Goal: Task Accomplishment & Management: Use online tool/utility

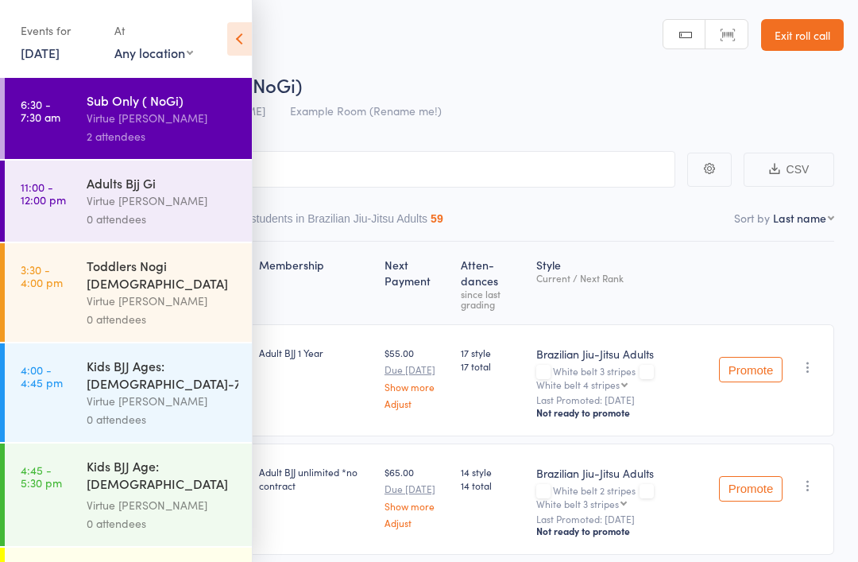
click at [172, 175] on div "Adults Bjj Gi Virtue [PERSON_NAME] 0 attendees" at bounding box center [169, 200] width 165 height 81
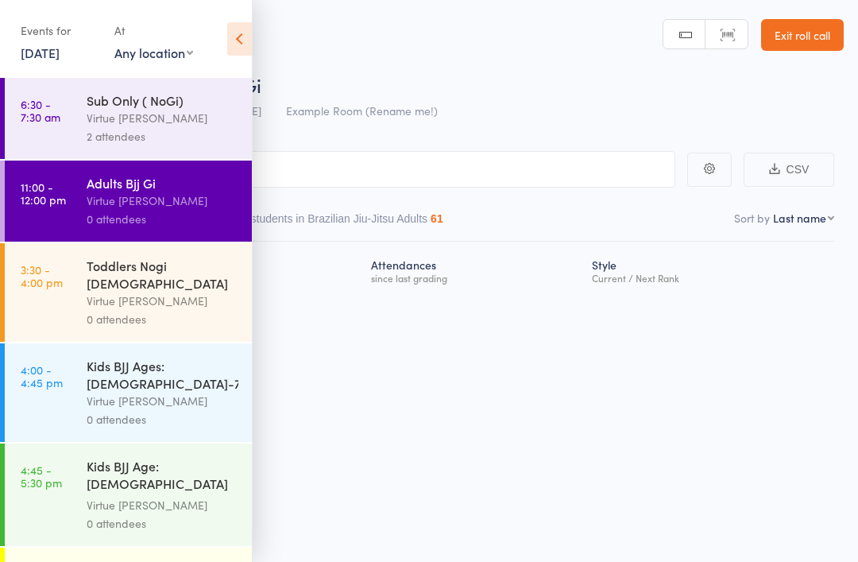
click at [245, 33] on icon at bounding box center [239, 38] width 25 height 33
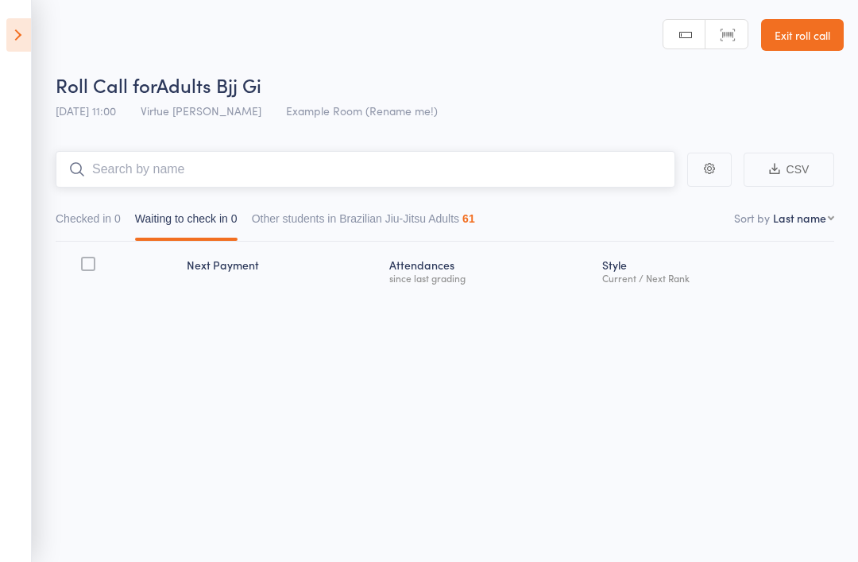
click at [191, 174] on input "search" at bounding box center [366, 169] width 620 height 37
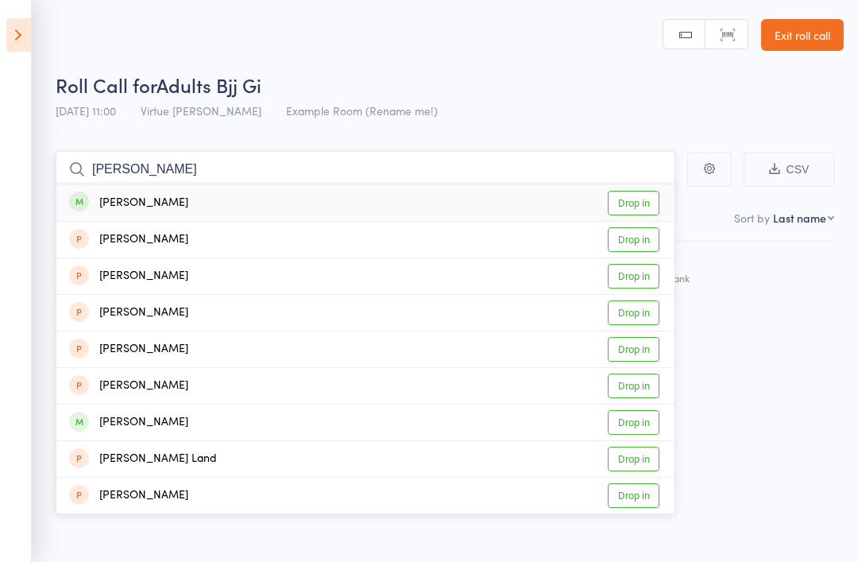
type input "[PERSON_NAME]"
click at [129, 189] on div "[PERSON_NAME] Drop in" at bounding box center [365, 202] width 618 height 37
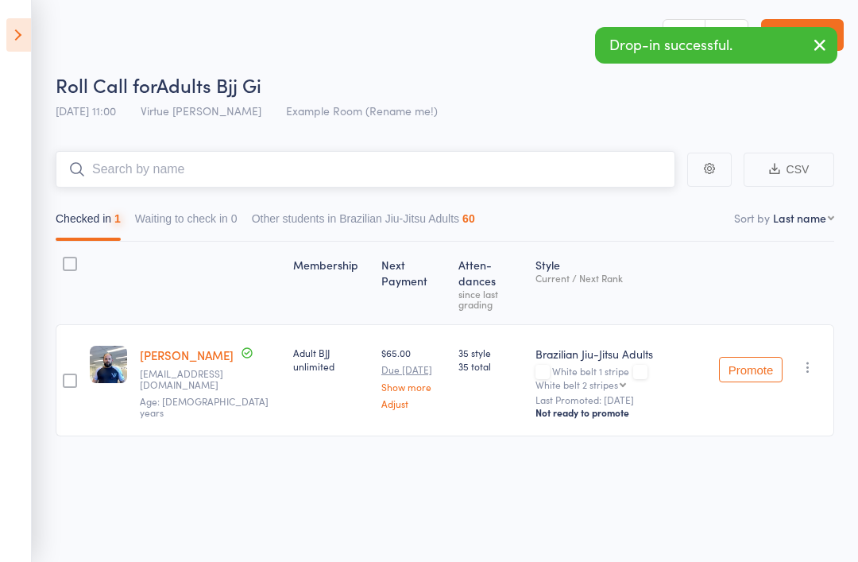
click at [123, 171] on input "search" at bounding box center [366, 169] width 620 height 37
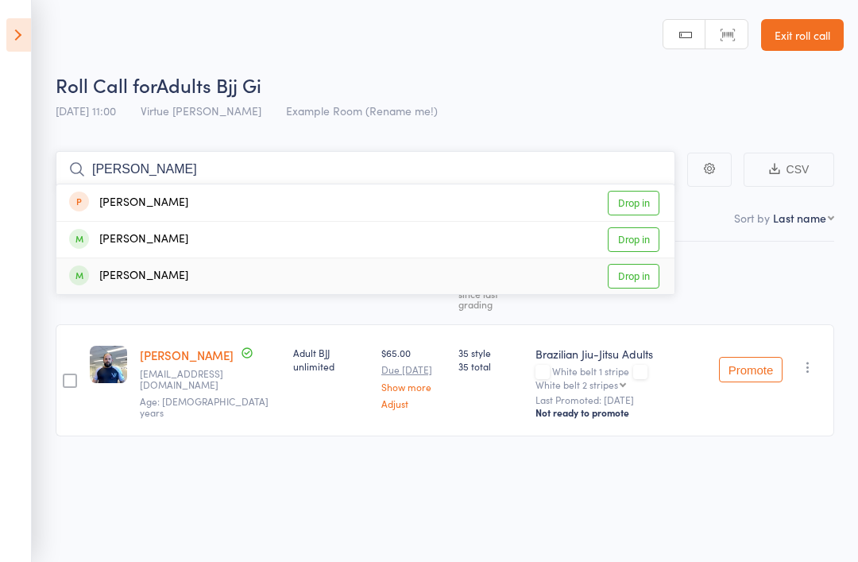
type input "[PERSON_NAME]"
click at [348, 268] on div "[PERSON_NAME] Drop in" at bounding box center [365, 276] width 618 height 36
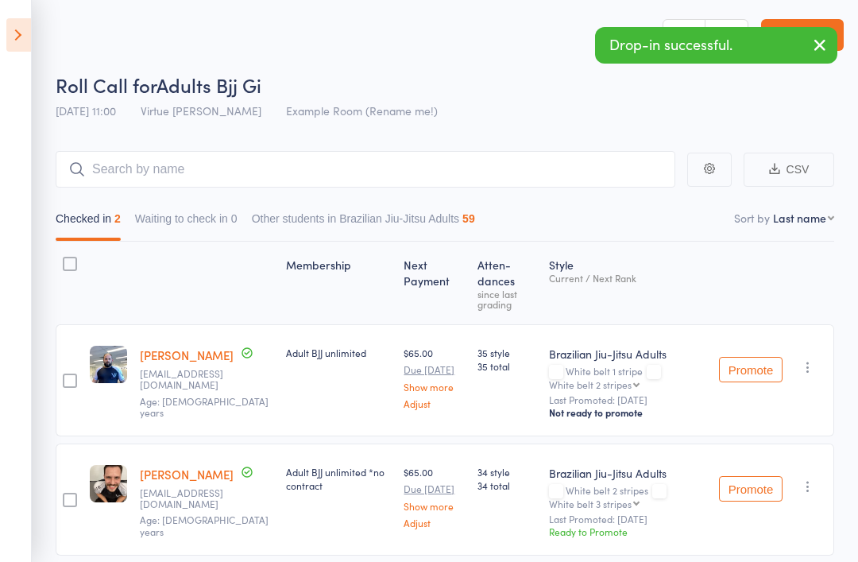
click at [182, 198] on div "Checked in 2 Waiting to check in 0 Other students in Brazilian Jiu-Jitsu Adults…" at bounding box center [445, 215] width 779 height 54
click at [155, 165] on input "search" at bounding box center [366, 169] width 620 height 37
click at [138, 168] on input "Gab" at bounding box center [366, 169] width 620 height 37
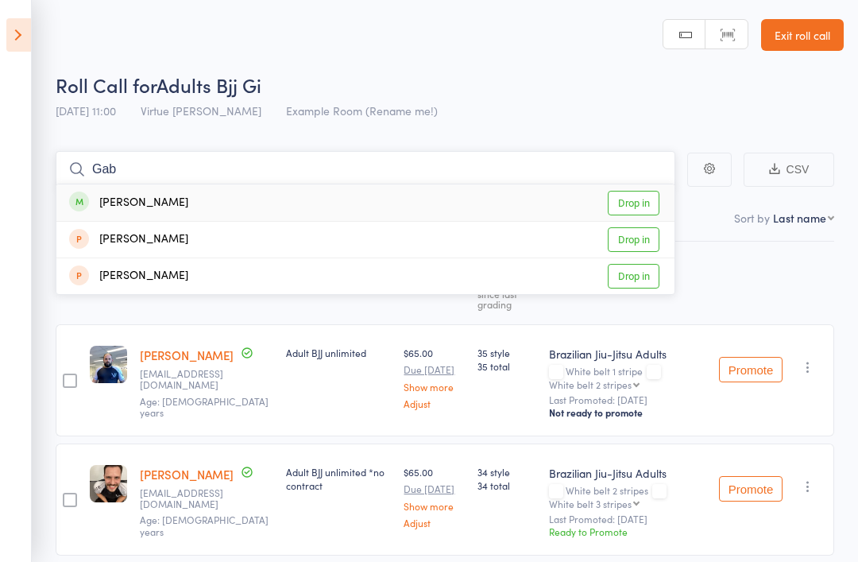
type input "Gab"
click at [110, 221] on div "Gab Borges Drop in" at bounding box center [365, 202] width 618 height 37
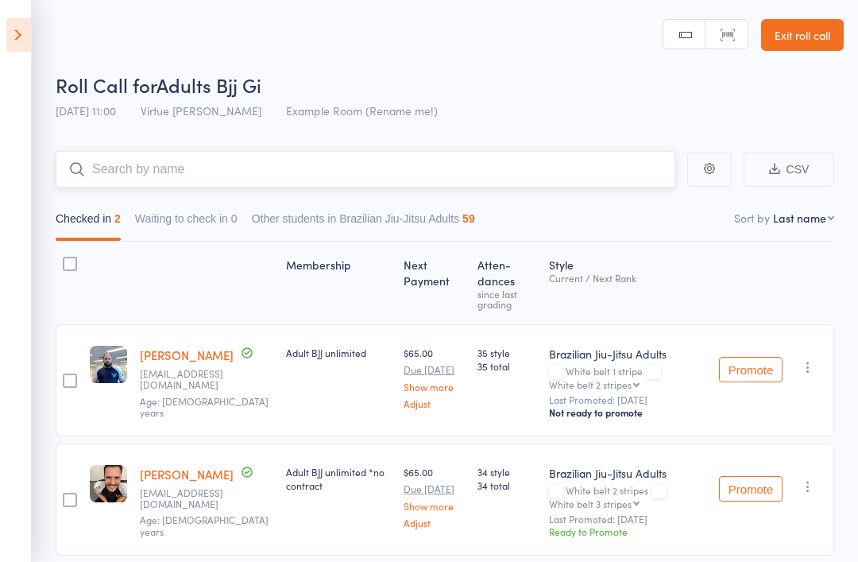
click at [99, 187] on input "search" at bounding box center [366, 169] width 620 height 37
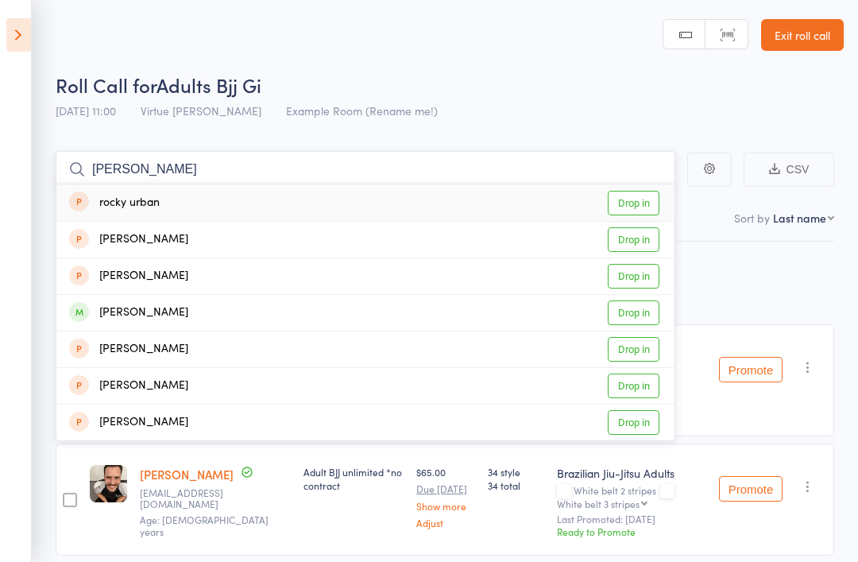
click at [395, 160] on input "Ricky" at bounding box center [366, 169] width 620 height 37
click at [195, 154] on input "Ricky" at bounding box center [366, 169] width 620 height 37
click at [151, 162] on input "Ricky" at bounding box center [366, 169] width 620 height 37
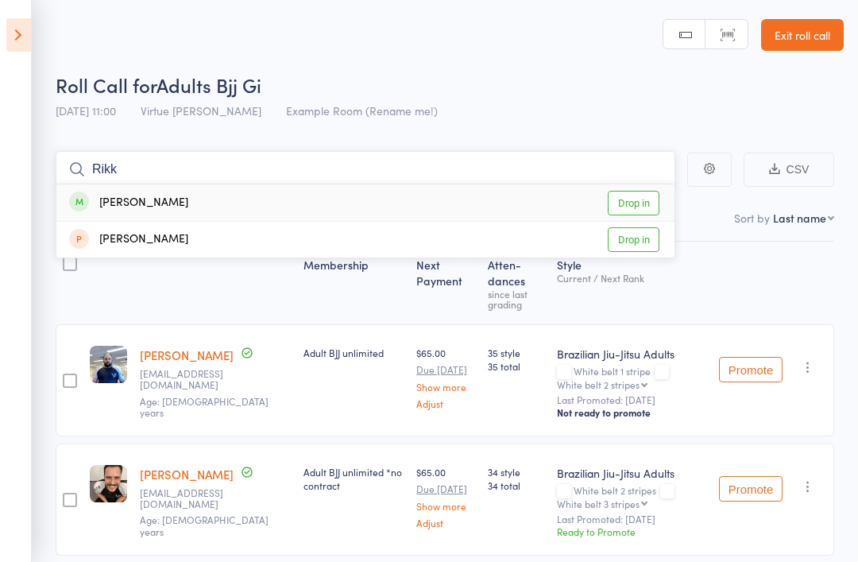
type input "Rikk"
click at [119, 196] on div "[PERSON_NAME]" at bounding box center [128, 203] width 119 height 18
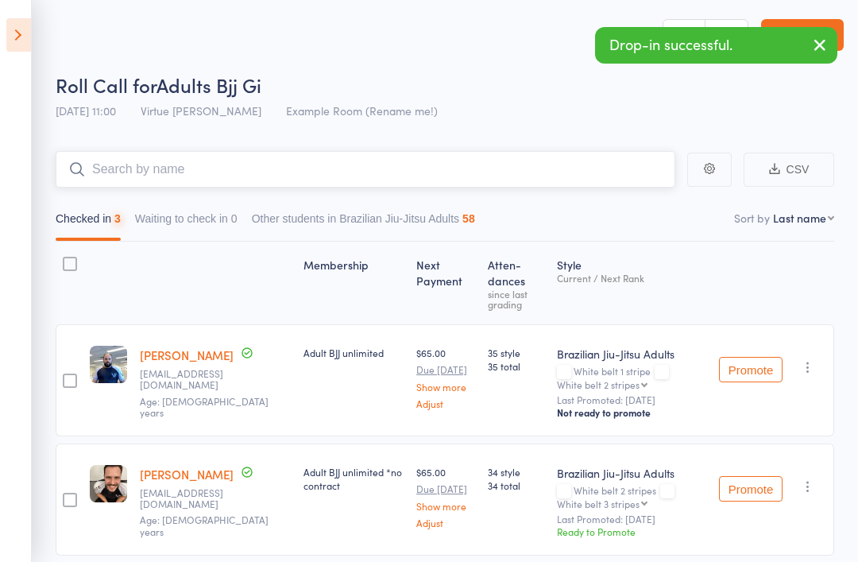
click at [143, 167] on input "search" at bounding box center [366, 169] width 620 height 37
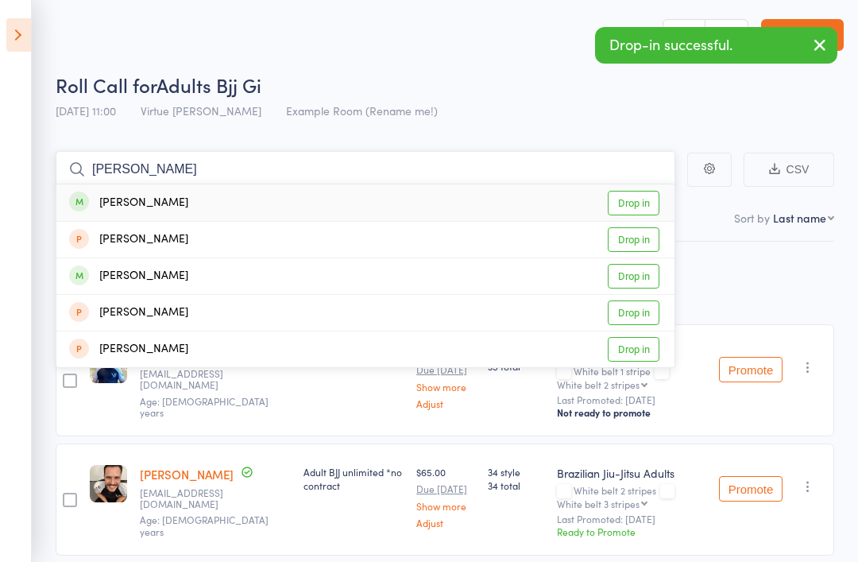
type input "Hasan"
click at [134, 200] on div "[PERSON_NAME]" at bounding box center [128, 203] width 119 height 18
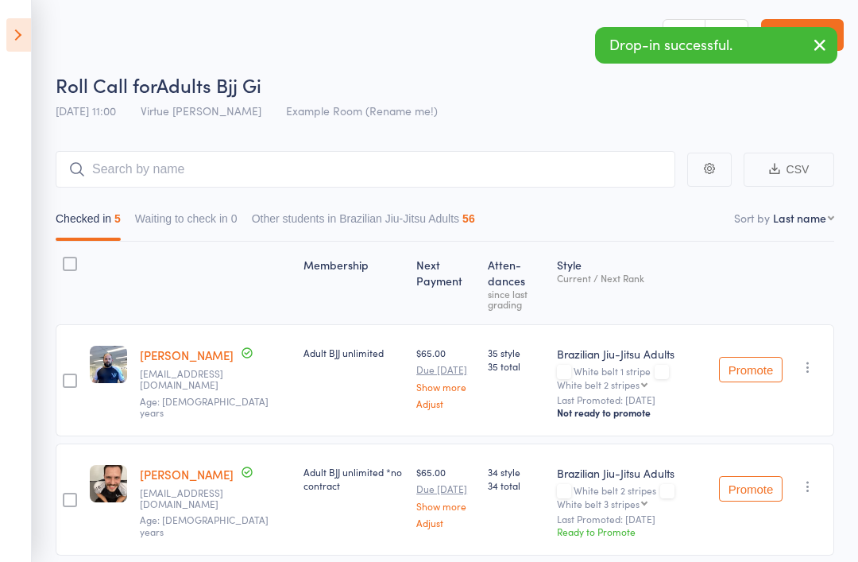
click at [809, 48] on button "button" at bounding box center [819, 46] width 35 height 37
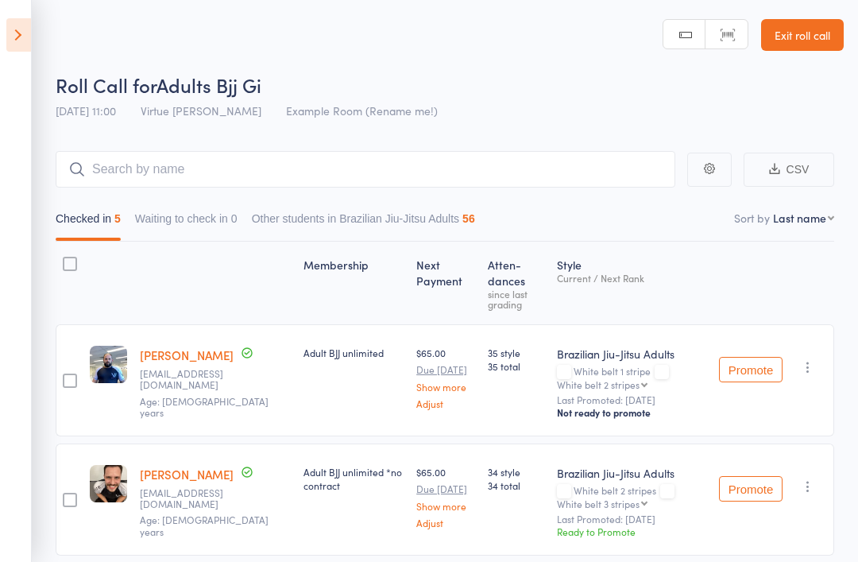
click at [811, 33] on link "Exit roll call" at bounding box center [802, 35] width 83 height 32
